Goal: Transaction & Acquisition: Download file/media

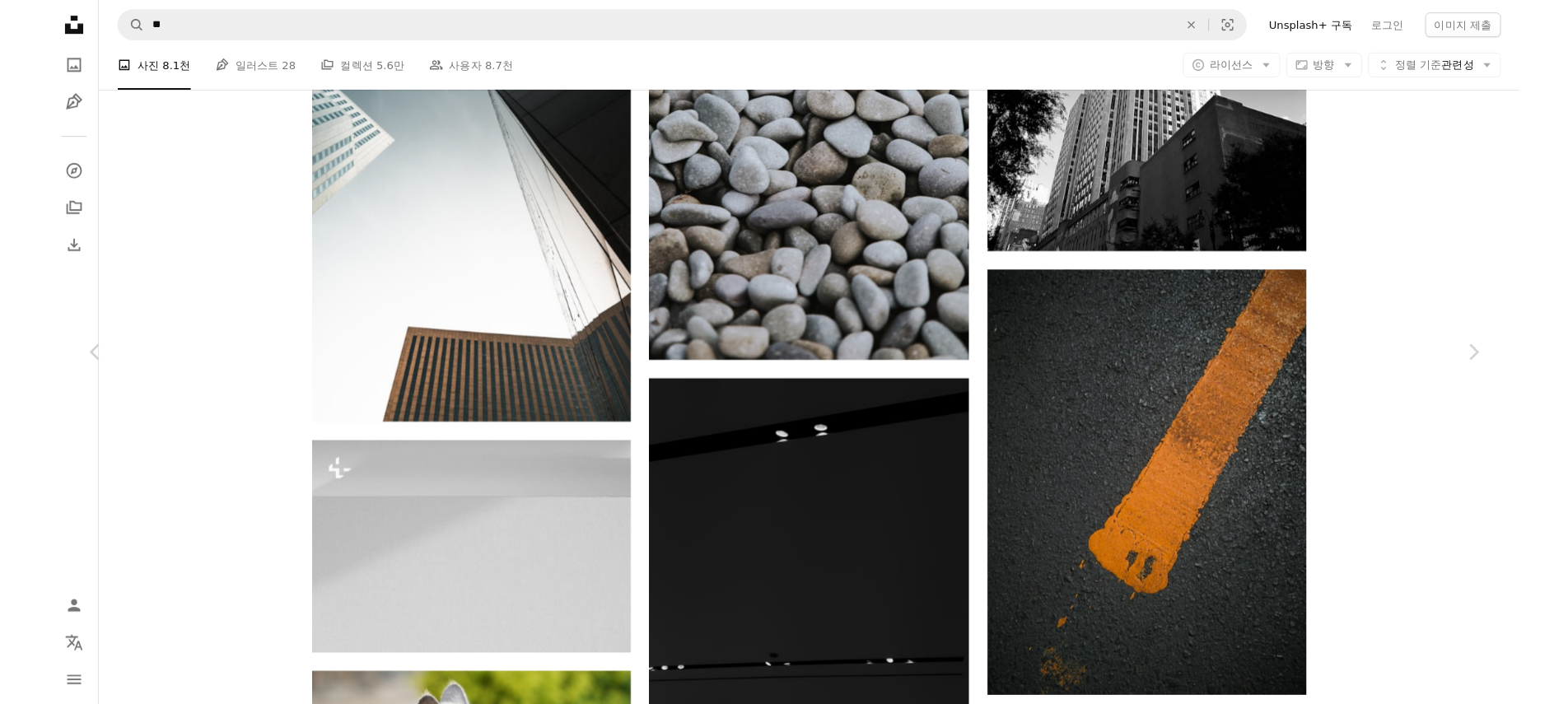
scroll to position [0, 247]
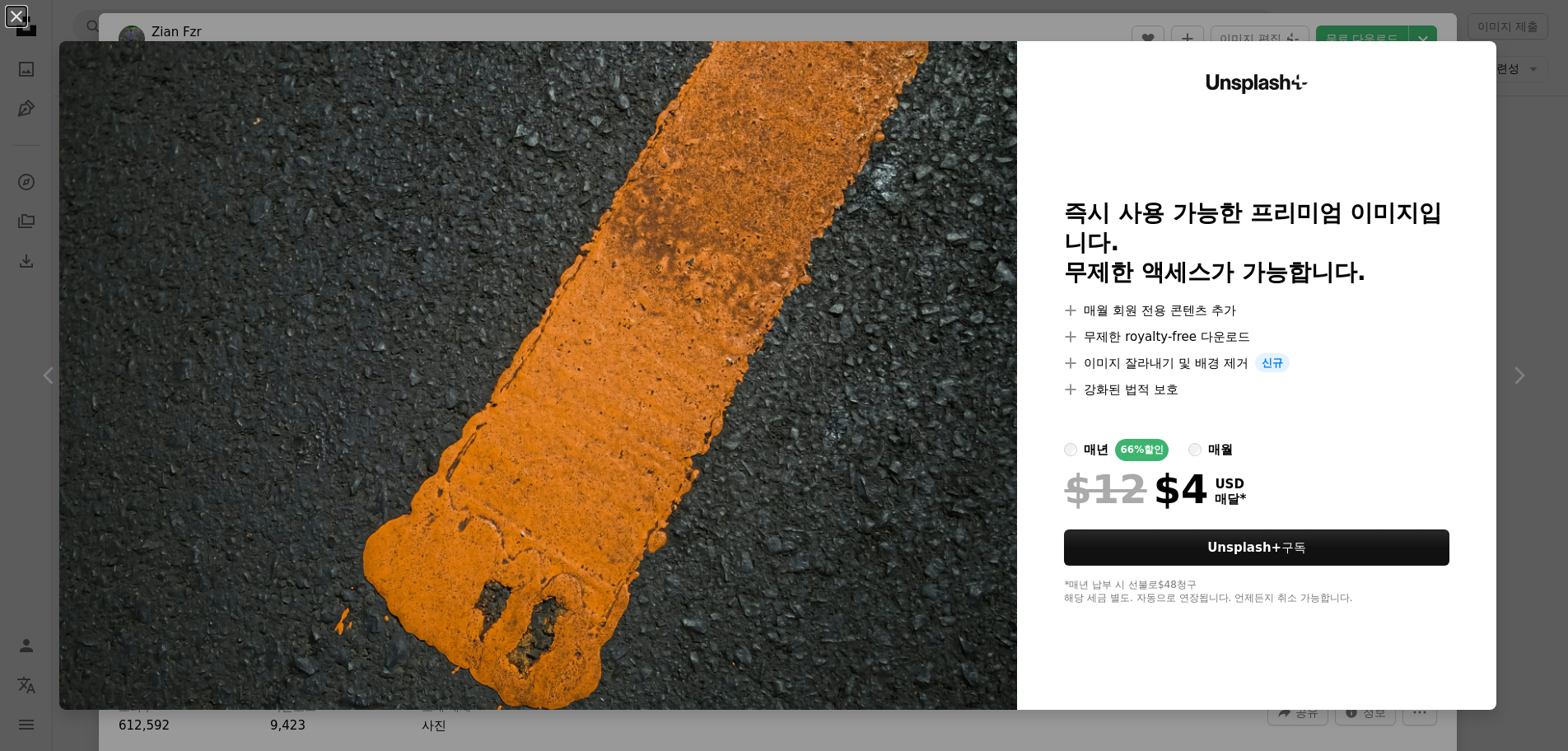
click at [1314, 654] on div "Unsplash+ 즉시 사용 가능한 프리미엄 이미지입니다. 무제한 액세스가 가능합니다. A plus sign 매월 회원 전용 콘텐츠 추가 A …" at bounding box center [1257, 375] width 479 height 669
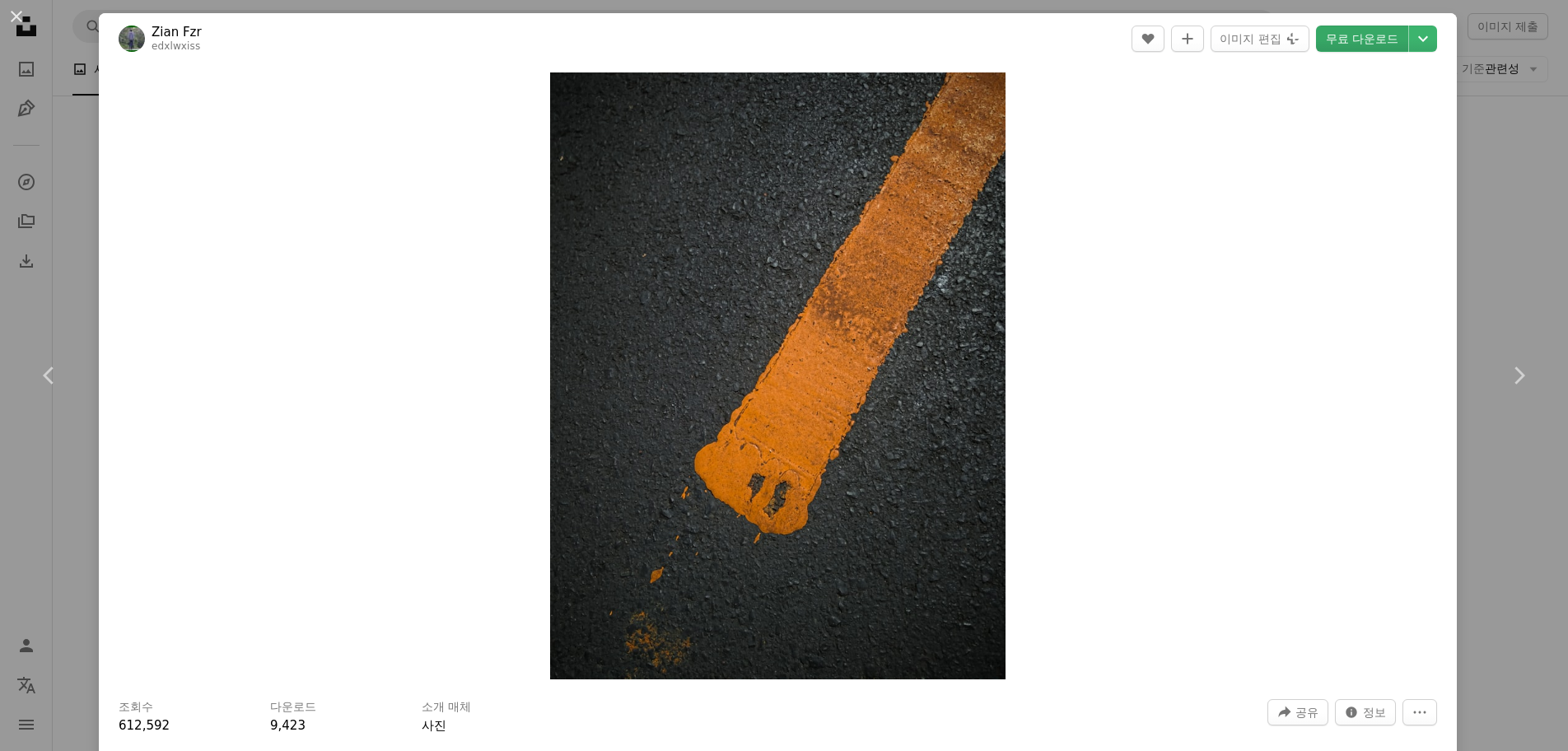
click at [1345, 41] on link "무료 다운로드" at bounding box center [1362, 38] width 92 height 26
